Goal: Task Accomplishment & Management: Use online tool/utility

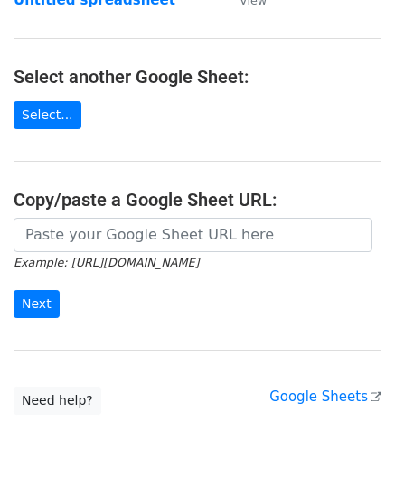
scroll to position [181, 0]
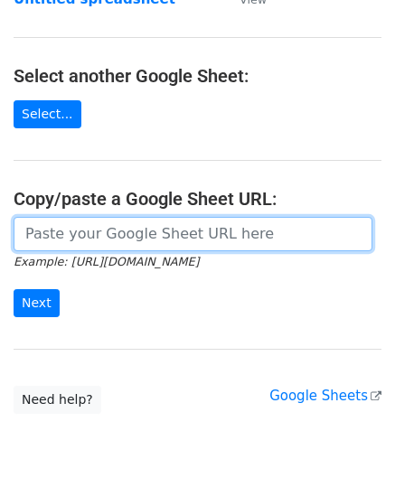
click at [81, 232] on input "url" at bounding box center [193, 234] width 359 height 34
paste input "https://docs.google.com/spreadsheets/d/12lbq5KTnBP57TfnftYsHDyBrzWbcSoYBeh-4Q_i…"
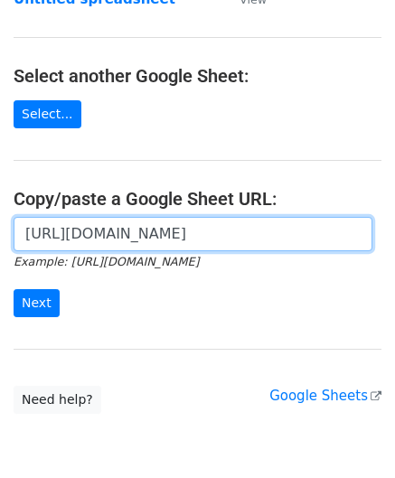
scroll to position [0, 368]
type input "https://docs.google.com/spreadsheets/d/12lbq5KTnBP57TfnftYsHDyBrzWbcSoYBeh-4Q_i…"
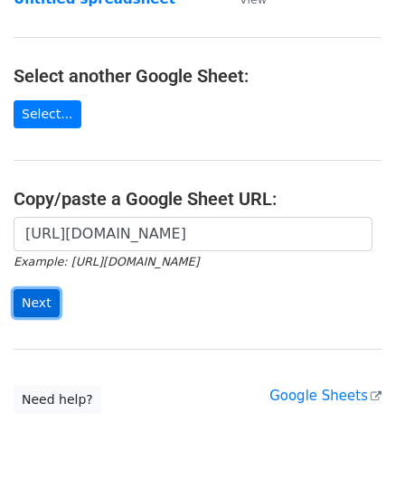
click at [31, 293] on input "Next" at bounding box center [37, 303] width 46 height 28
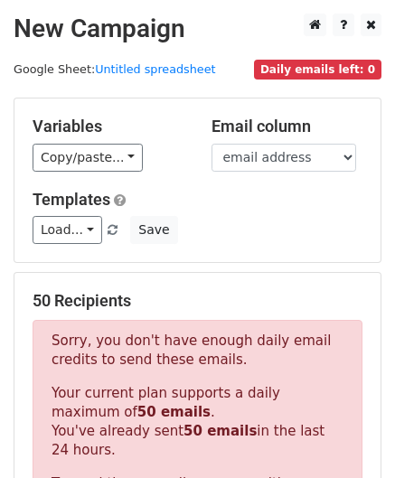
scroll to position [610, 0]
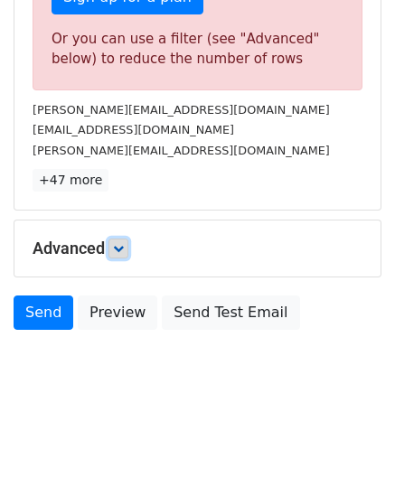
click at [118, 247] on icon at bounding box center [118, 248] width 11 height 11
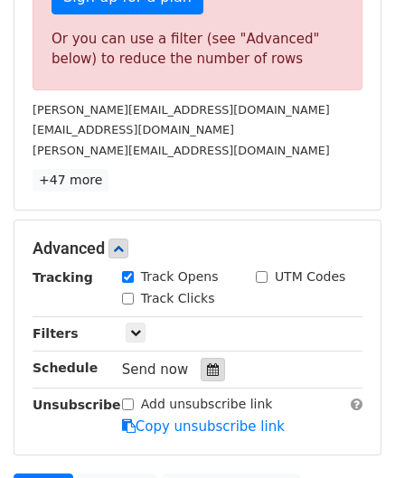
click at [201, 358] on div at bounding box center [213, 369] width 24 height 23
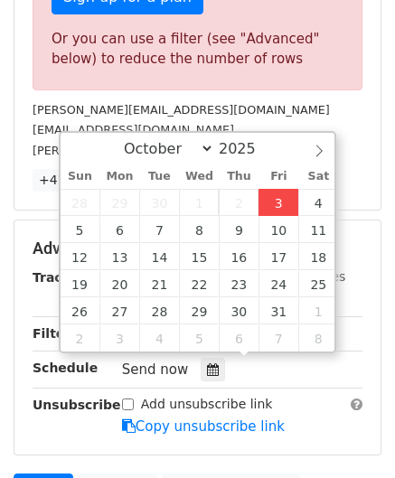
type input "[DATE] 12:00"
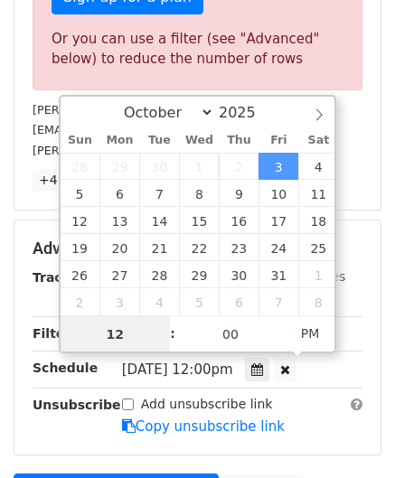
scroll to position [492, 0]
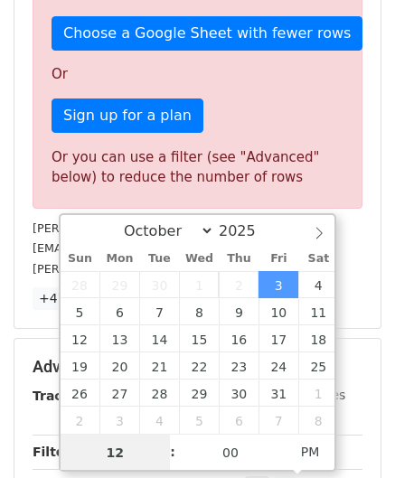
paste input "0"
type input "10"
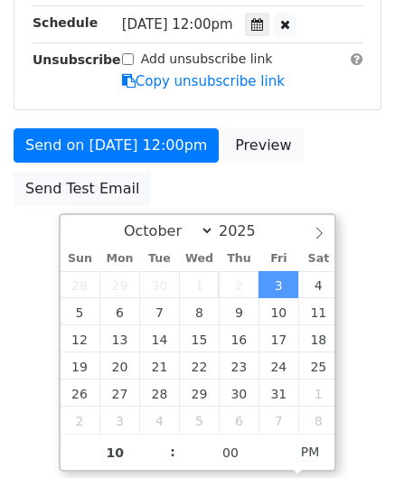
type input "[DATE] 22:00"
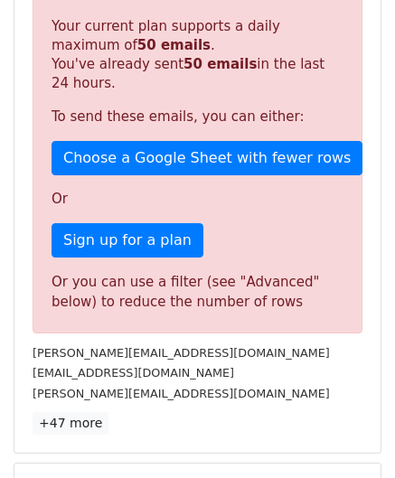
scroll to position [829, 0]
